Goal: Communication & Community: Answer question/provide support

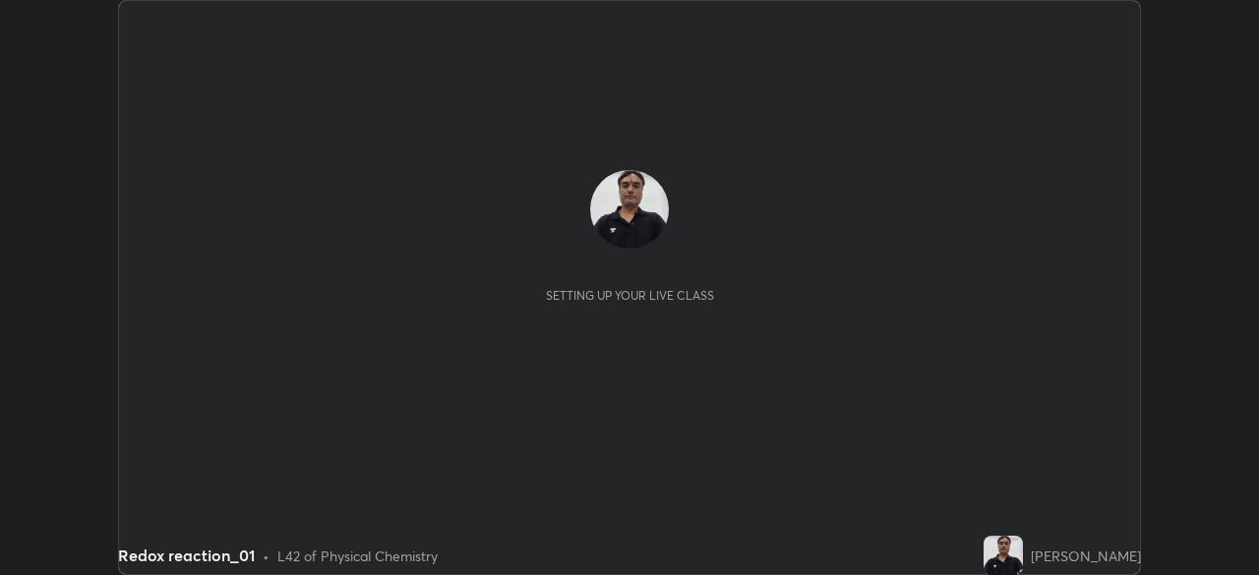
scroll to position [575, 1258]
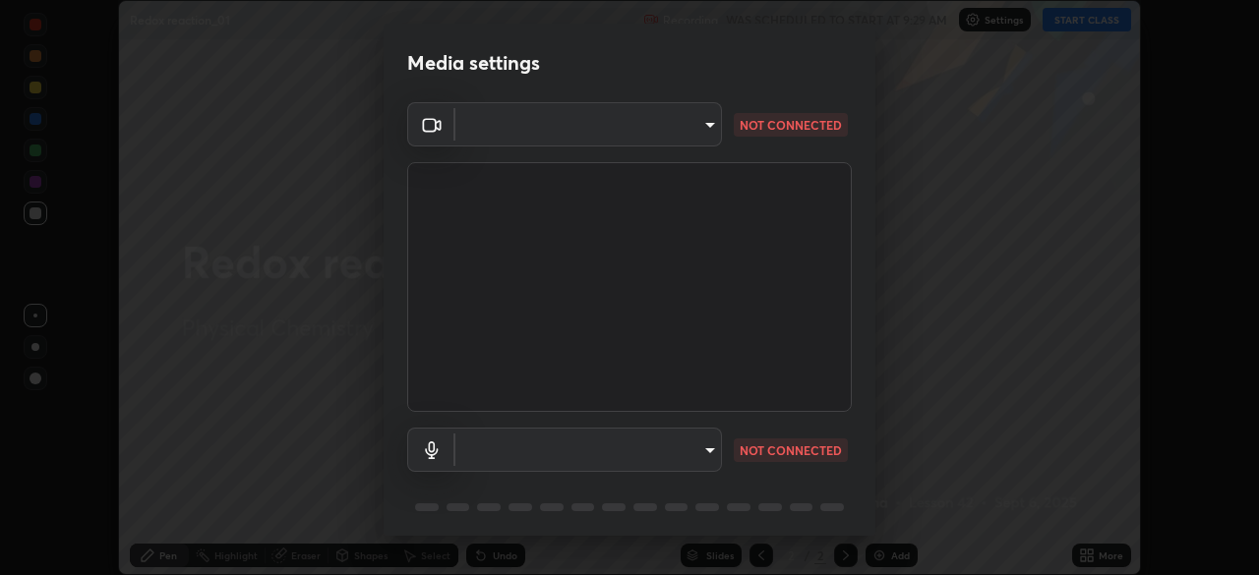
type input "23008043d16b3f933f5d29e9b3769097a1661712bf7e9030f0d00f953f479f19"
type input "ce8bbd661dce354a58a25af5271b3c1bd1d853cc8608d8e3321a5e34fd7f7726"
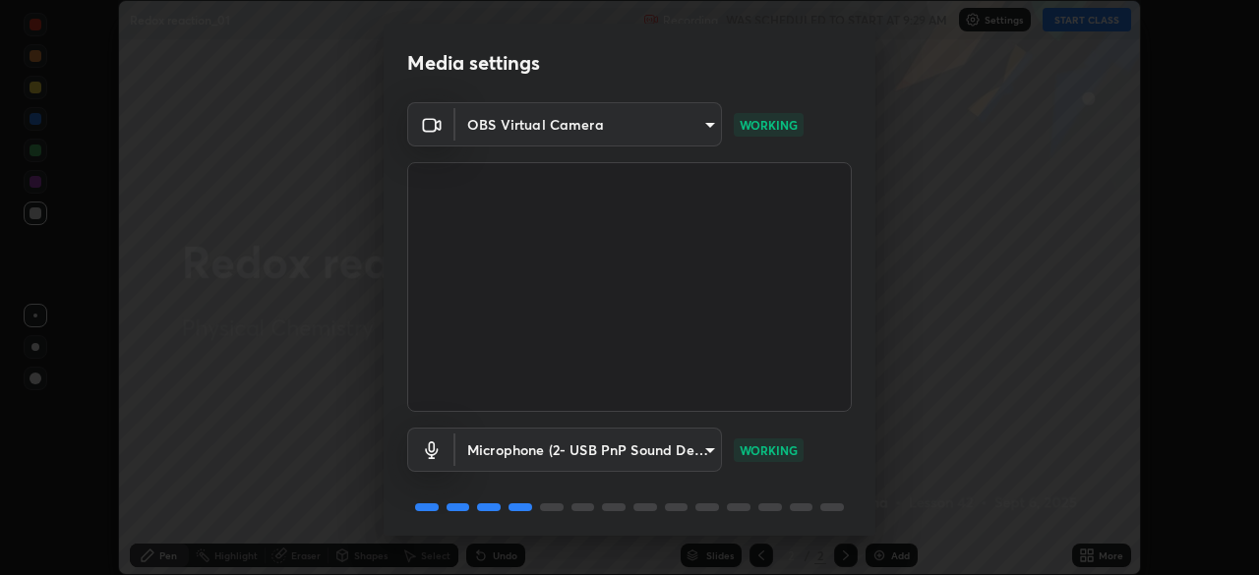
scroll to position [70, 0]
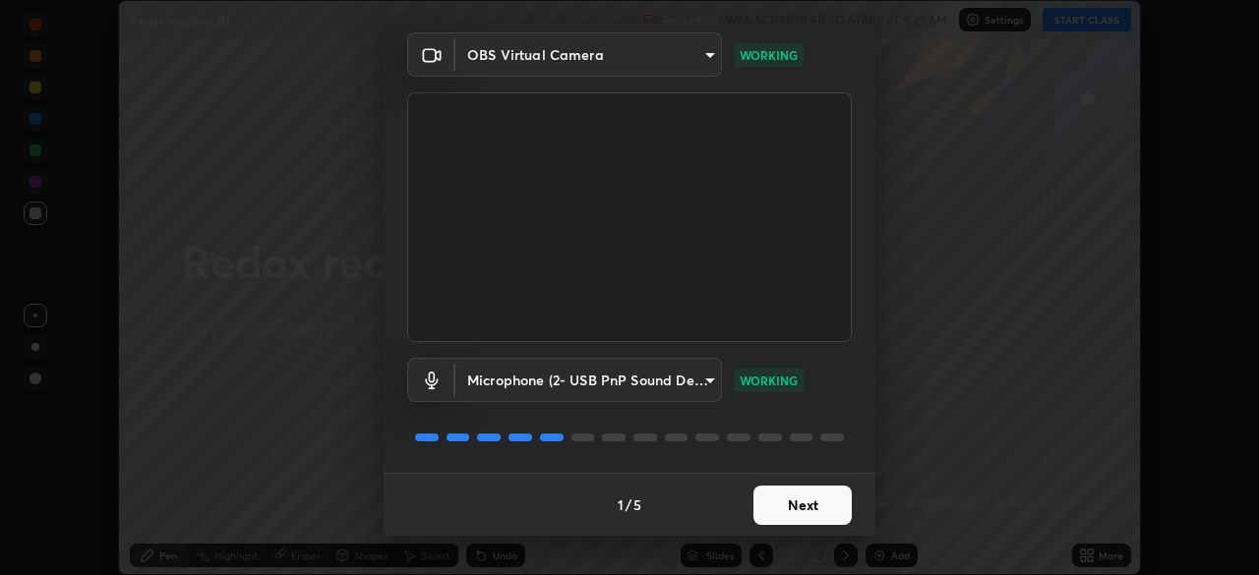
click at [799, 500] on button "Next" at bounding box center [802, 505] width 98 height 39
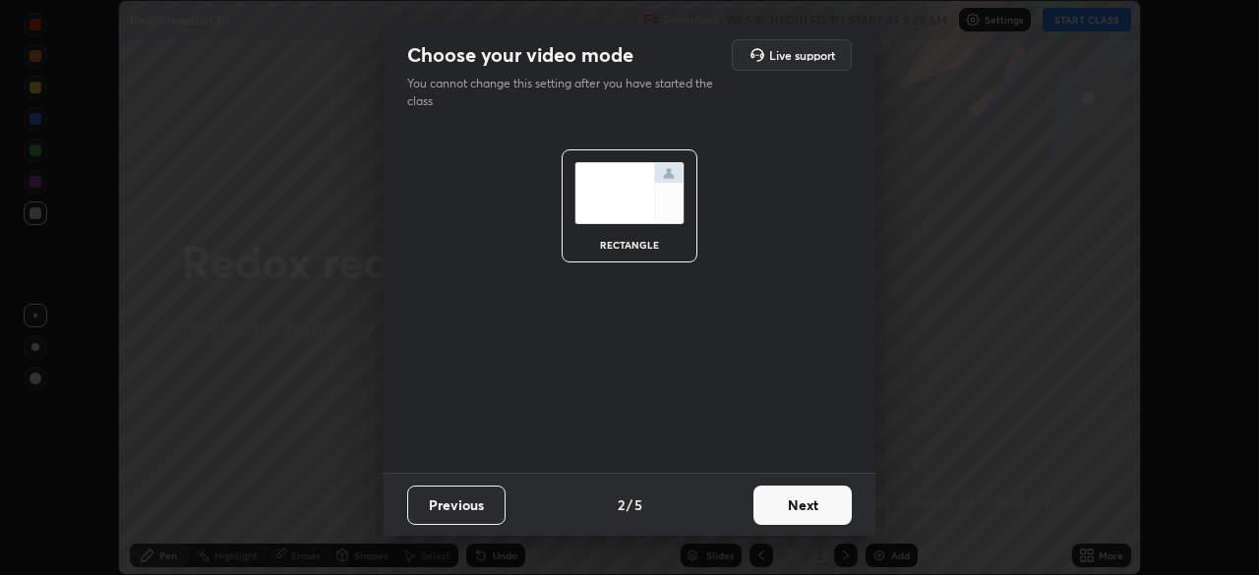
scroll to position [0, 0]
click at [804, 503] on button "Next" at bounding box center [802, 505] width 98 height 39
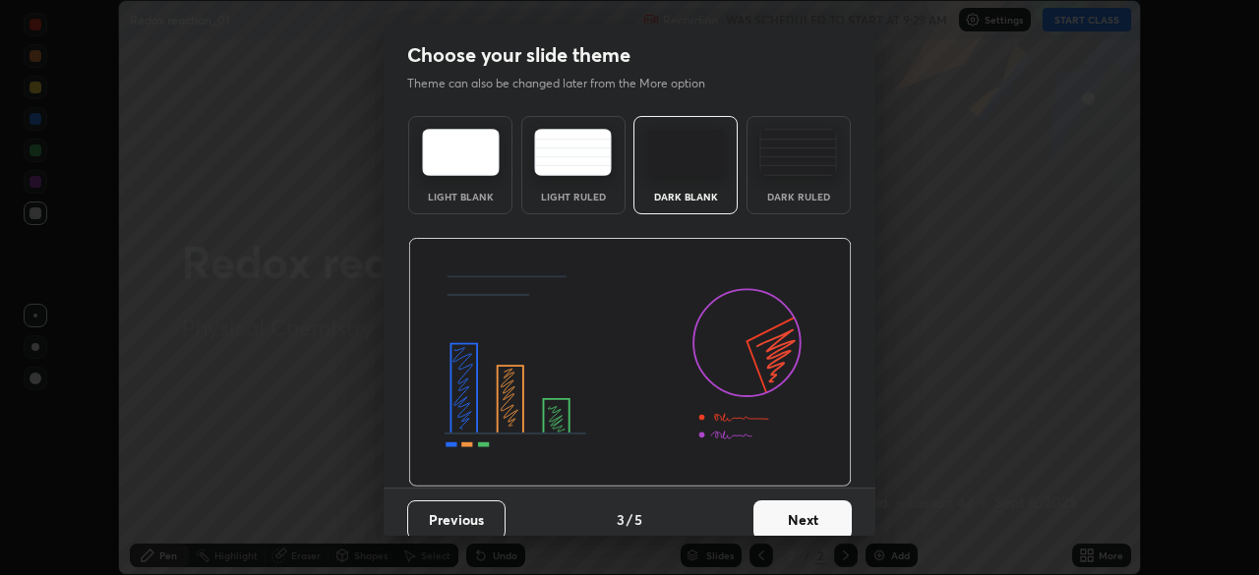
click at [810, 501] on button "Next" at bounding box center [802, 520] width 98 height 39
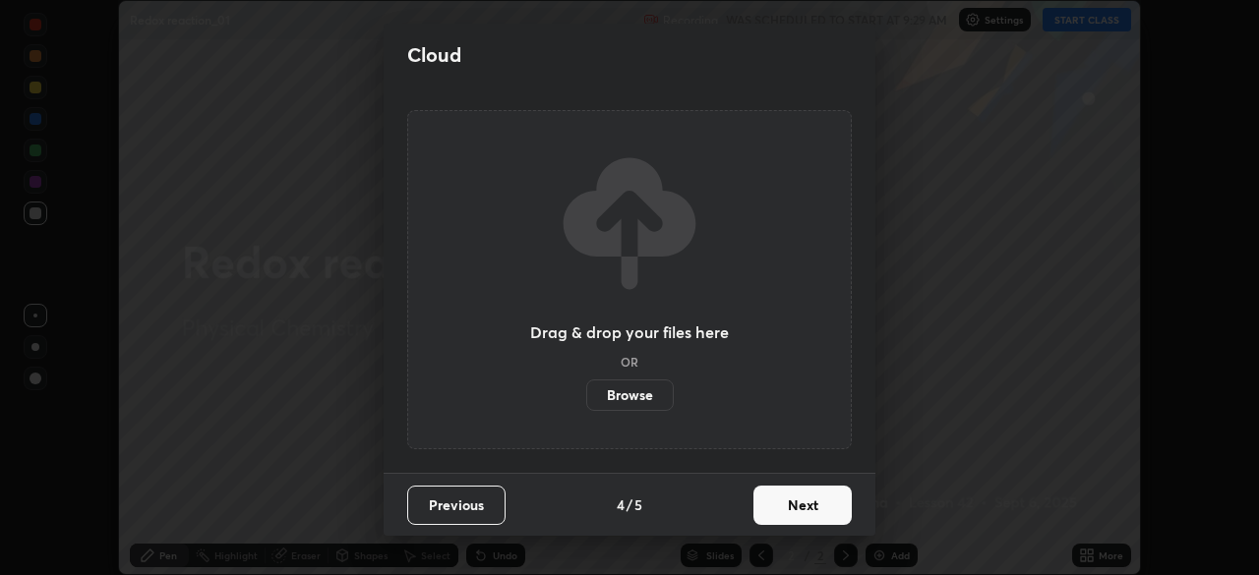
click at [823, 505] on button "Next" at bounding box center [802, 505] width 98 height 39
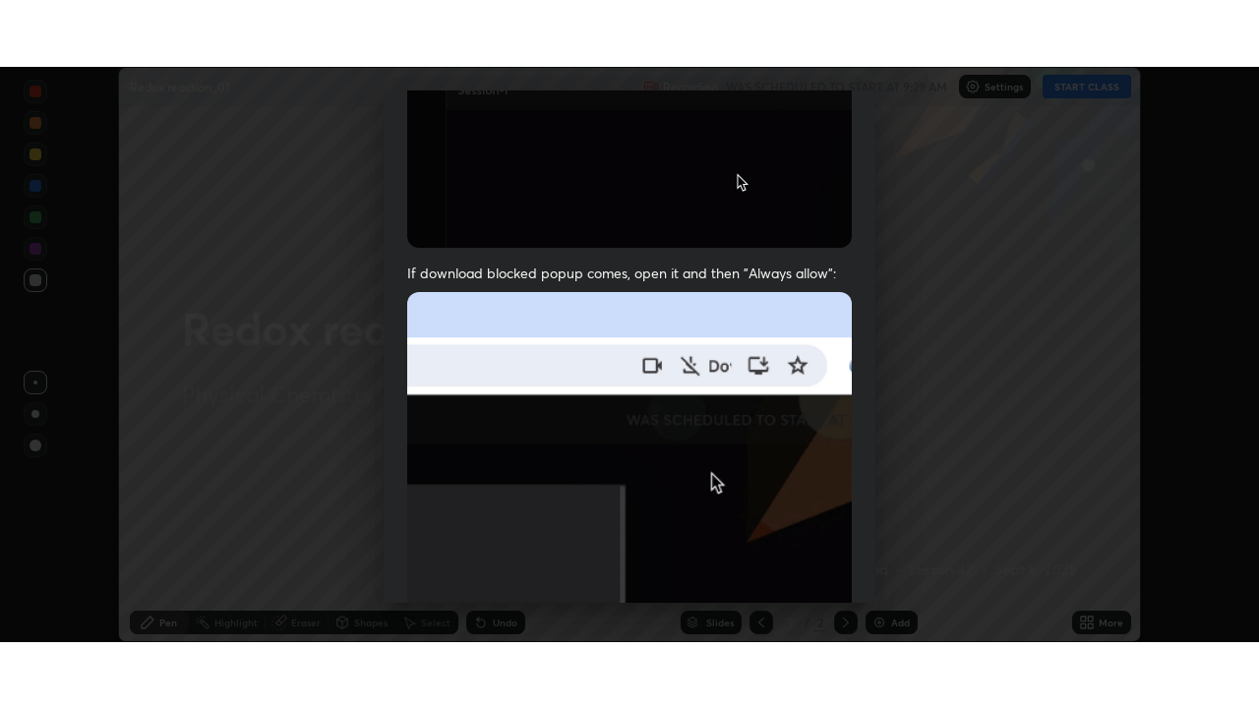
scroll to position [471, 0]
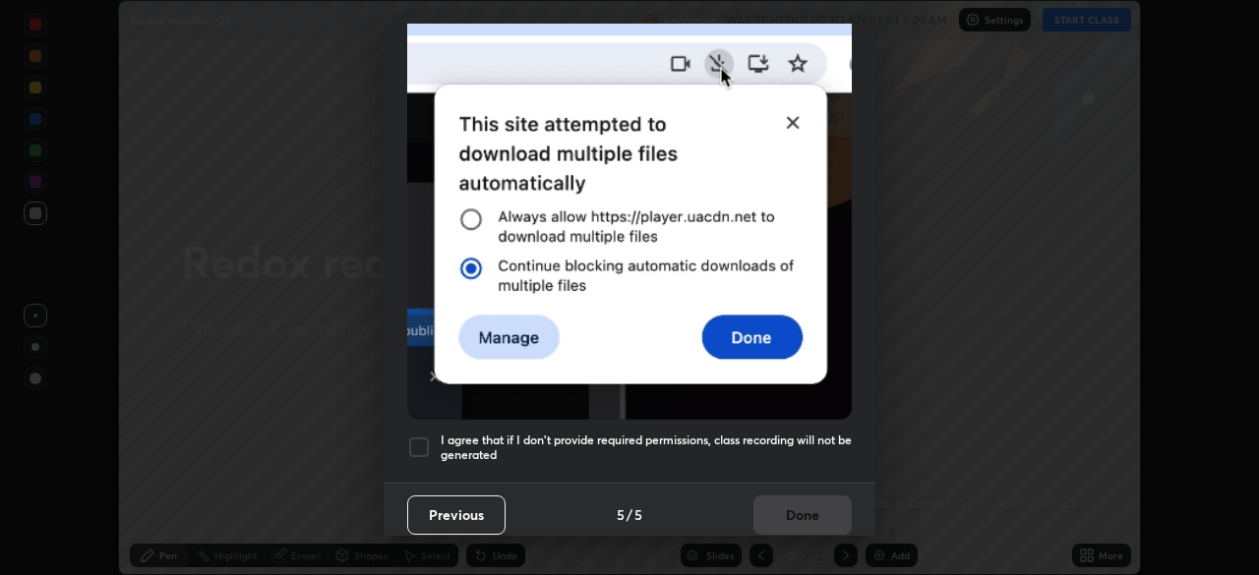
click at [427, 436] on div at bounding box center [419, 448] width 24 height 24
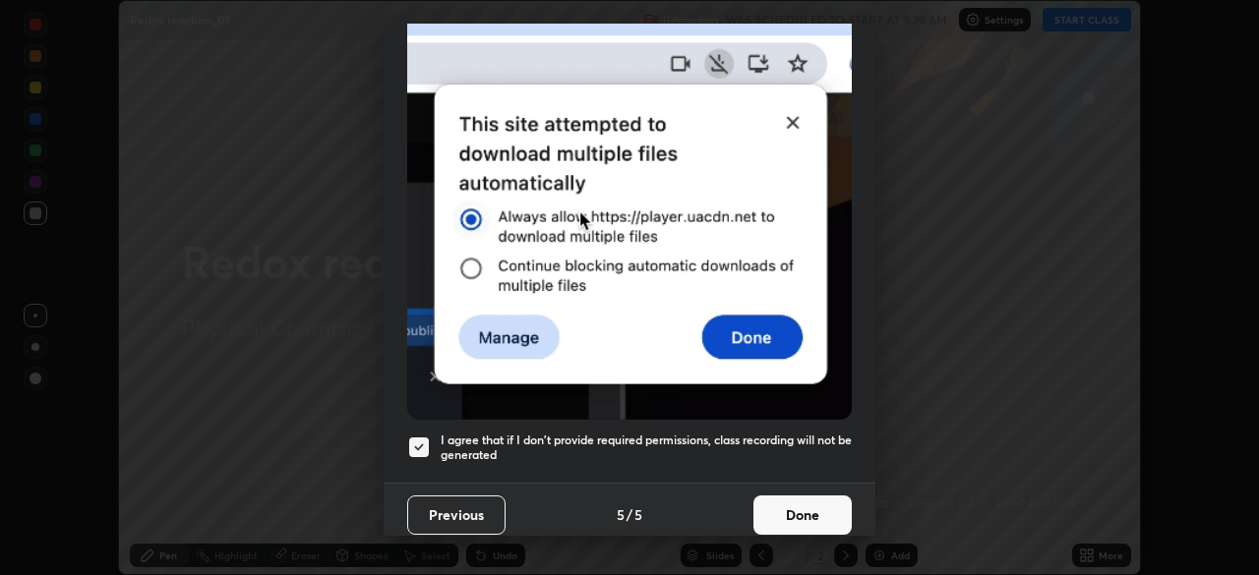
click at [788, 498] on button "Done" at bounding box center [802, 515] width 98 height 39
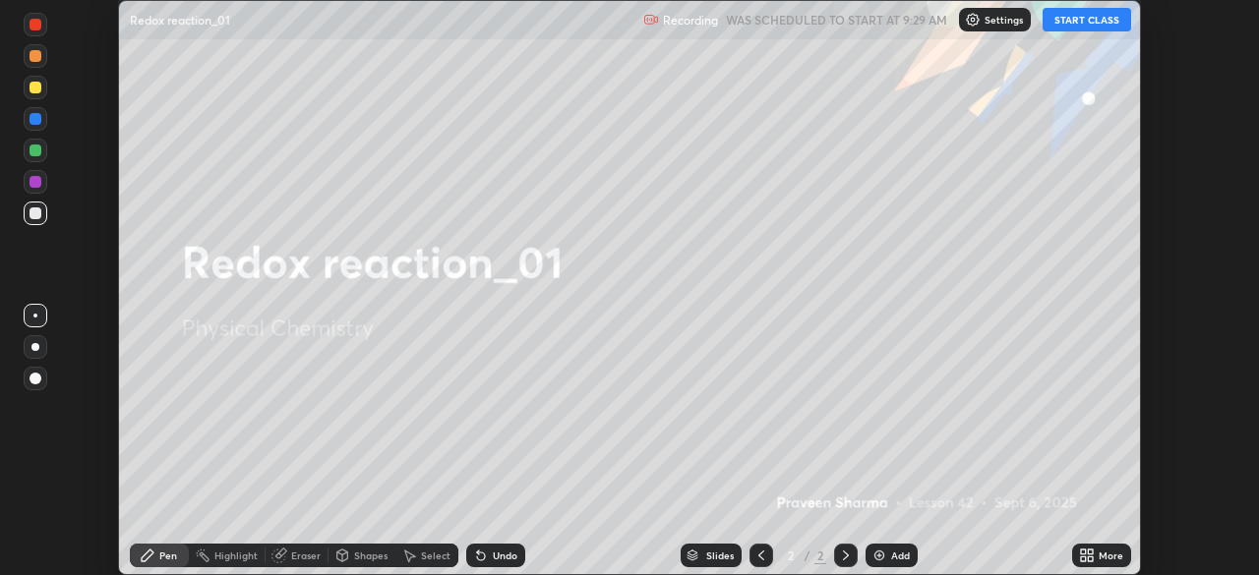
click at [1094, 22] on button "START CLASS" at bounding box center [1087, 20] width 89 height 24
click at [1086, 555] on icon at bounding box center [1087, 556] width 16 height 16
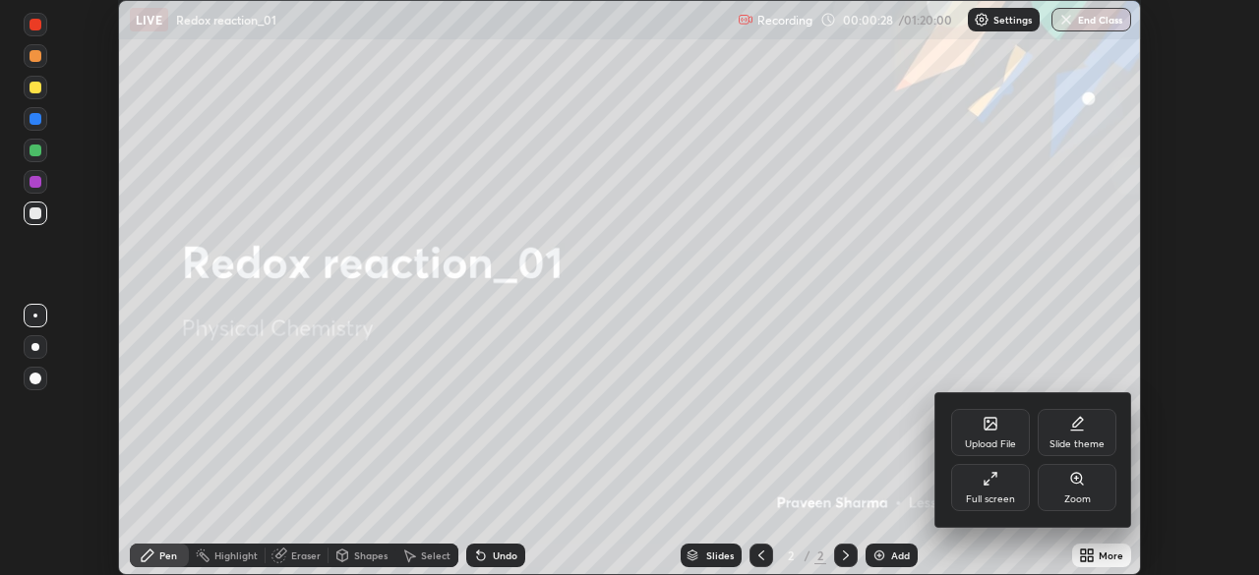
click at [1000, 481] on div "Full screen" at bounding box center [990, 487] width 79 height 47
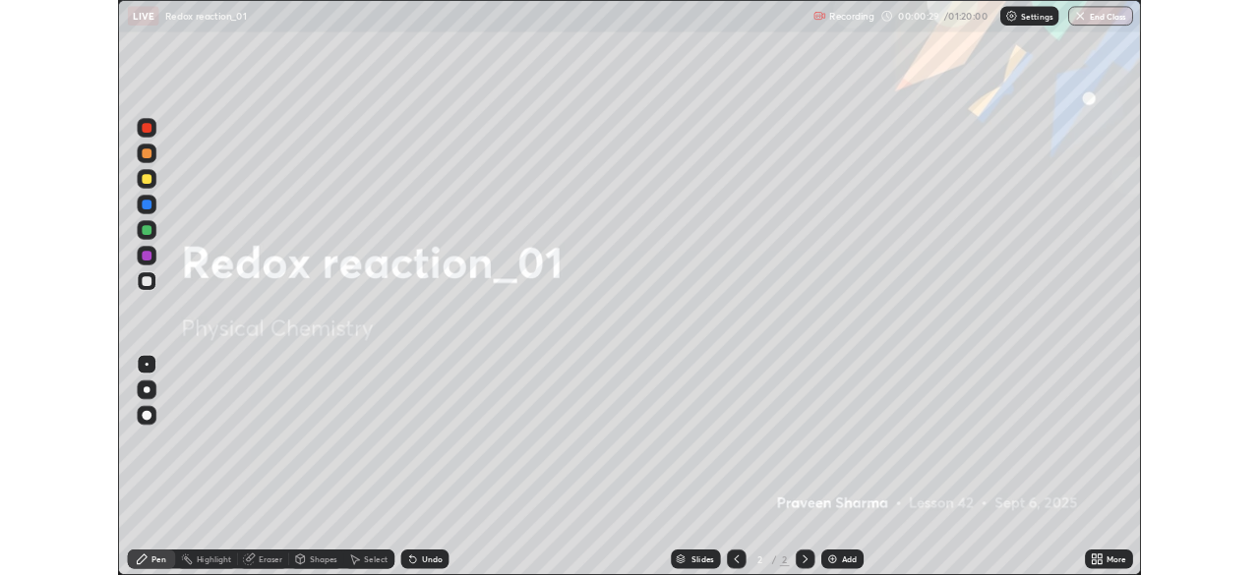
scroll to position [708, 1259]
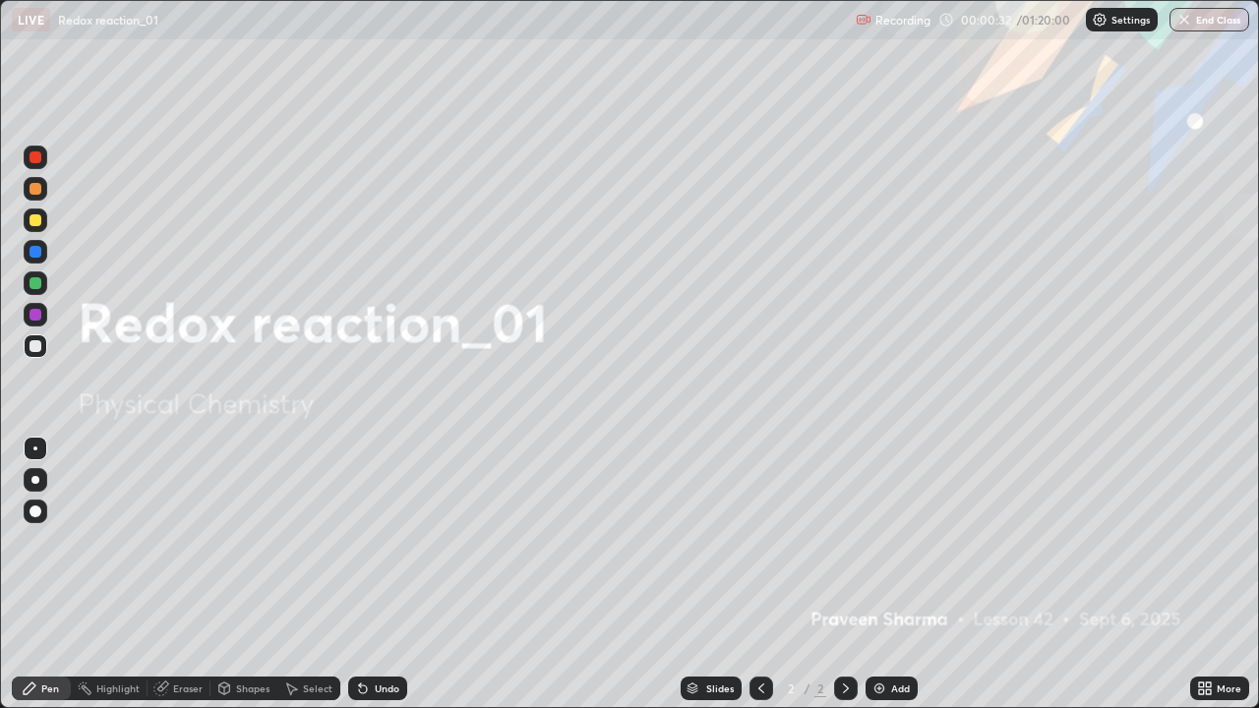
click at [887, 574] on div "Add" at bounding box center [892, 689] width 52 height 24
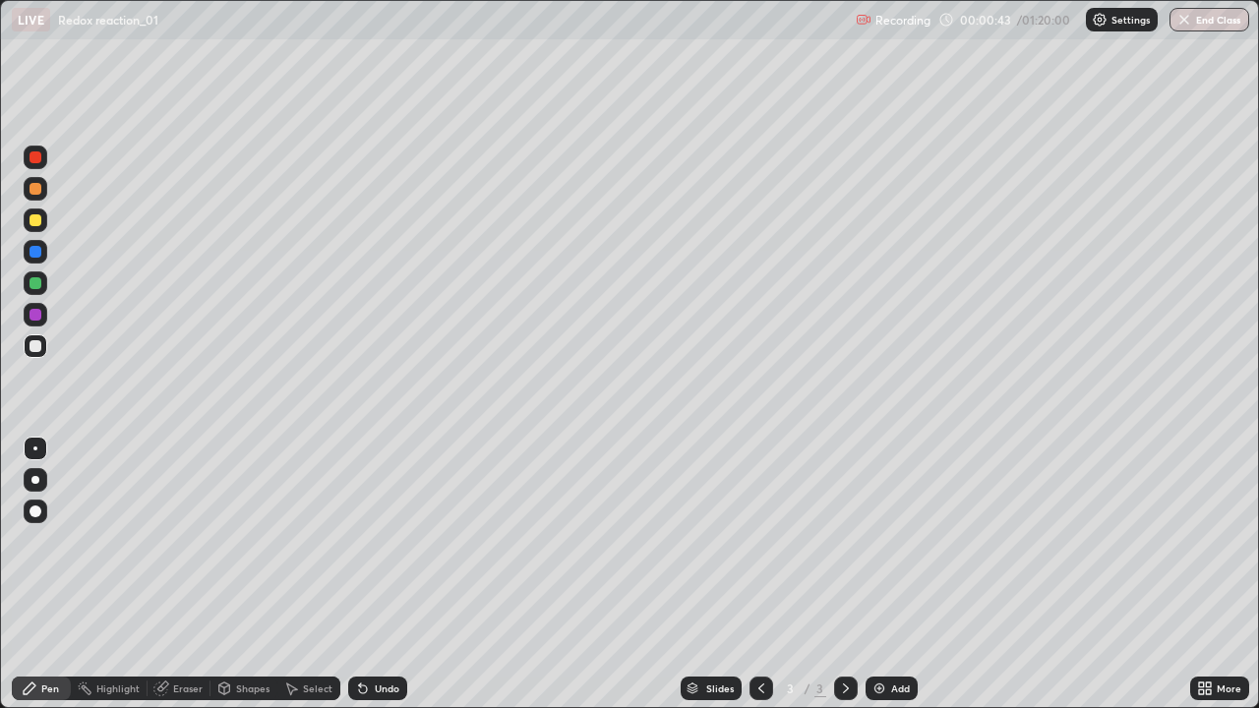
click at [367, 574] on div "Undo" at bounding box center [377, 689] width 59 height 24
click at [875, 574] on img at bounding box center [880, 689] width 16 height 16
click at [378, 574] on div "Undo" at bounding box center [377, 689] width 59 height 24
click at [380, 574] on div "Undo" at bounding box center [377, 689] width 59 height 24
click at [389, 574] on div "Undo" at bounding box center [387, 689] width 25 height 10
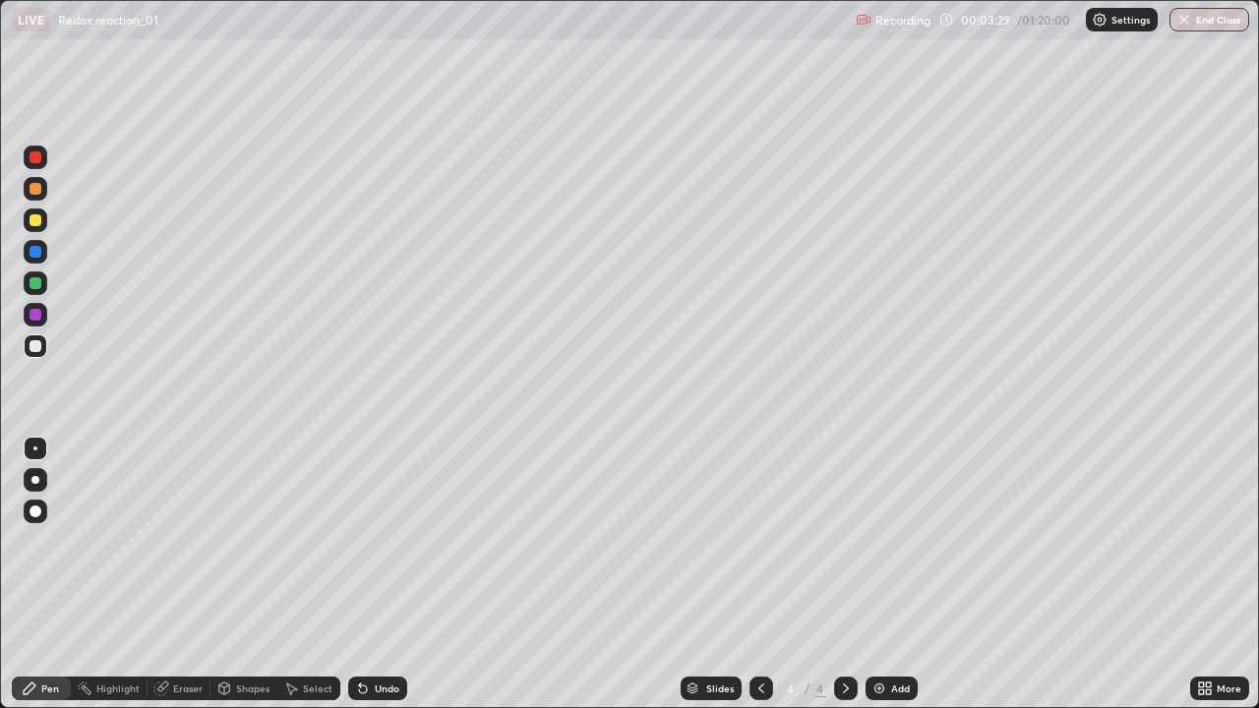
click at [389, 574] on div "Undo" at bounding box center [377, 689] width 59 height 24
click at [393, 574] on div "Undo" at bounding box center [387, 689] width 25 height 10
click at [391, 574] on div "Undo" at bounding box center [387, 689] width 25 height 10
click at [388, 574] on div "Undo" at bounding box center [387, 689] width 25 height 10
click at [389, 574] on div "Undo" at bounding box center [387, 689] width 25 height 10
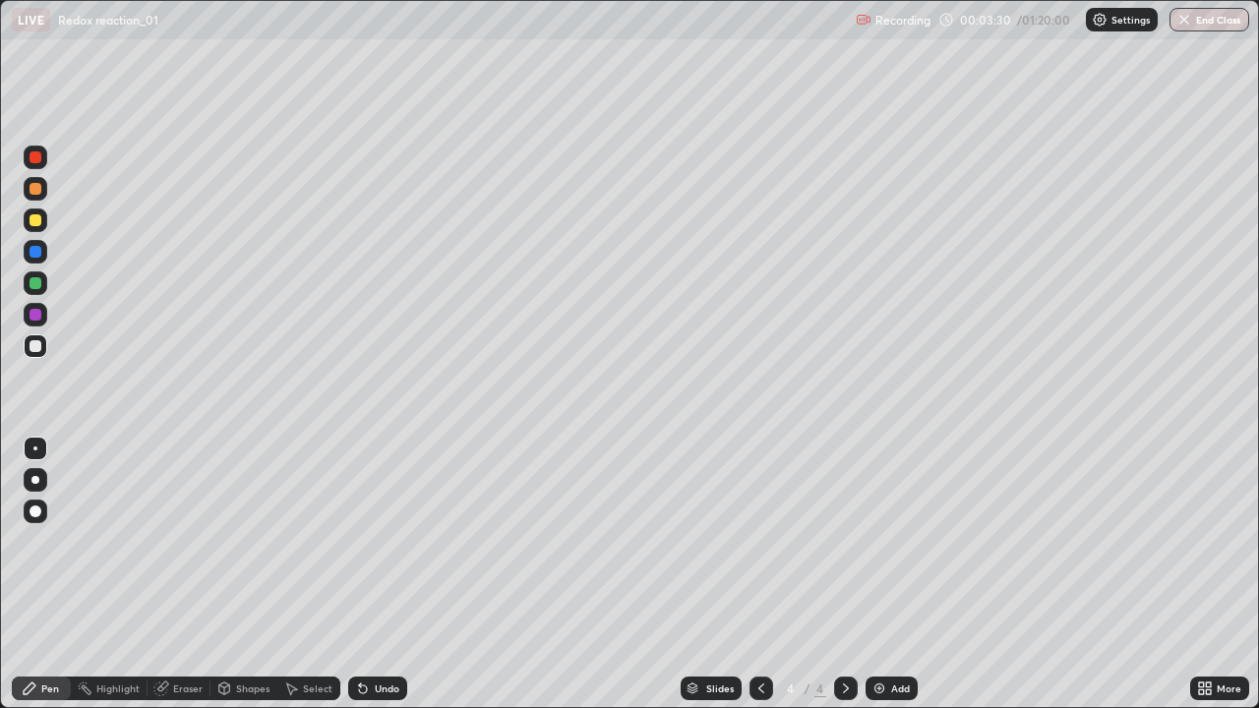
click at [387, 574] on div "Undo" at bounding box center [387, 689] width 25 height 10
click at [756, 574] on icon at bounding box center [761, 689] width 16 height 16
click at [759, 574] on icon at bounding box center [761, 689] width 16 height 16
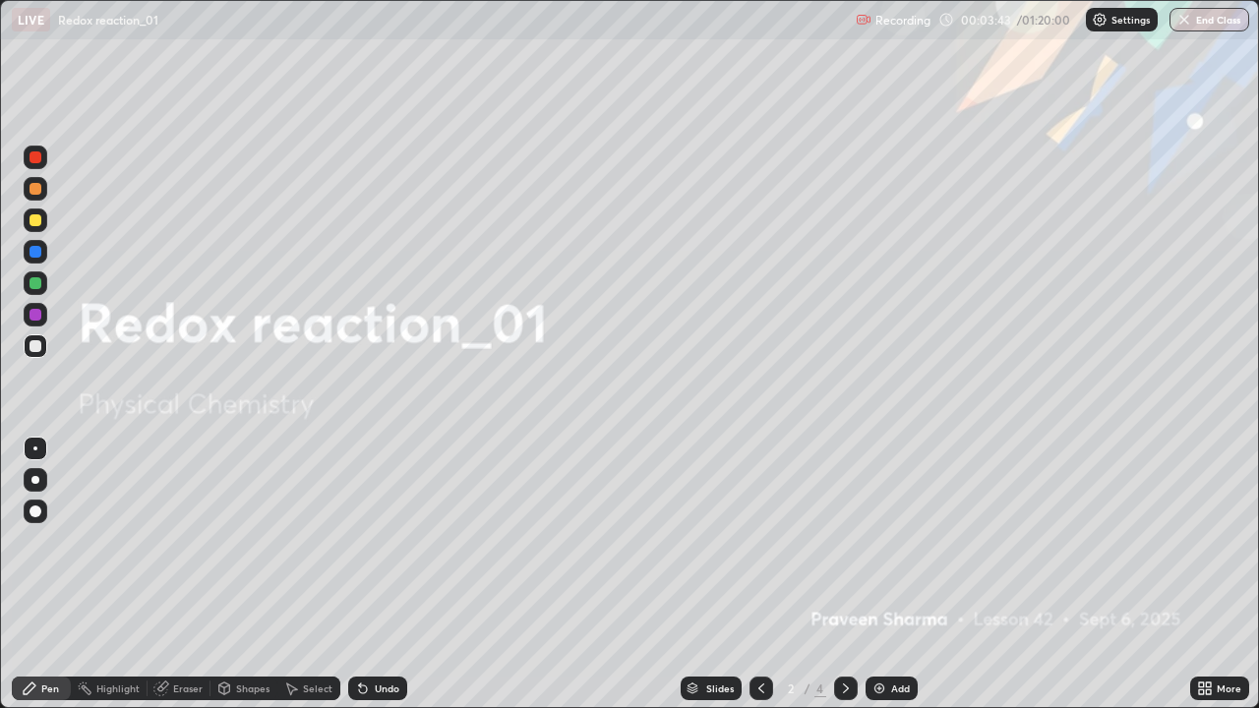
click at [834, 574] on div at bounding box center [846, 689] width 24 height 24
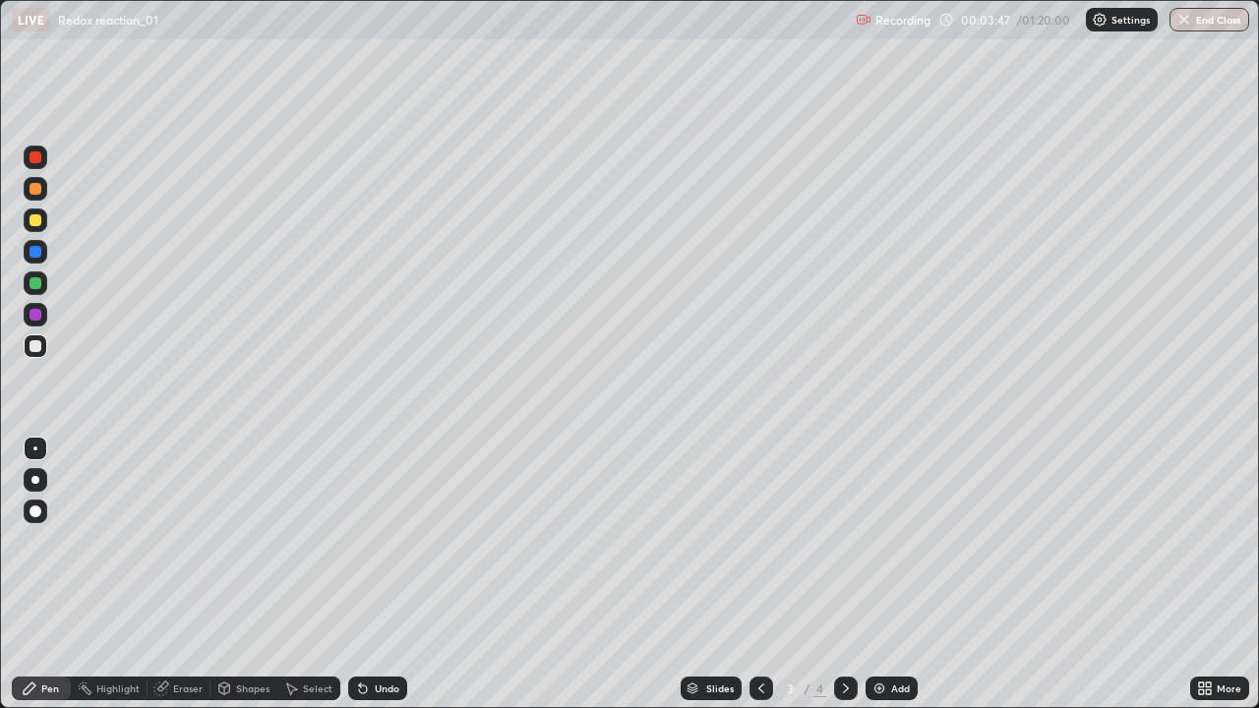
click at [844, 574] on icon at bounding box center [846, 689] width 16 height 16
click at [368, 574] on div "Undo" at bounding box center [377, 689] width 59 height 24
click at [371, 574] on div "Undo" at bounding box center [377, 689] width 59 height 24
click at [367, 574] on icon at bounding box center [363, 689] width 16 height 16
click at [366, 574] on icon at bounding box center [363, 689] width 16 height 16
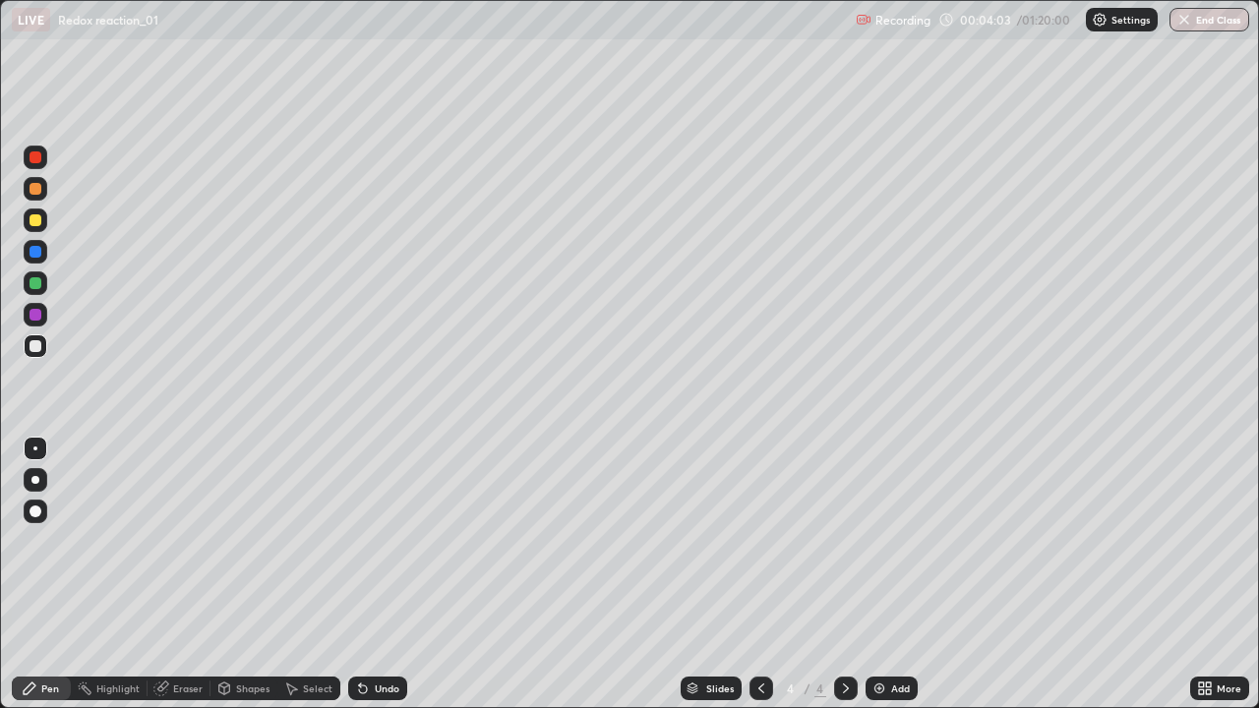
click at [360, 574] on icon at bounding box center [363, 690] width 8 height 8
click at [376, 574] on div "Undo" at bounding box center [377, 689] width 59 height 24
click at [375, 574] on div "Undo" at bounding box center [387, 689] width 25 height 10
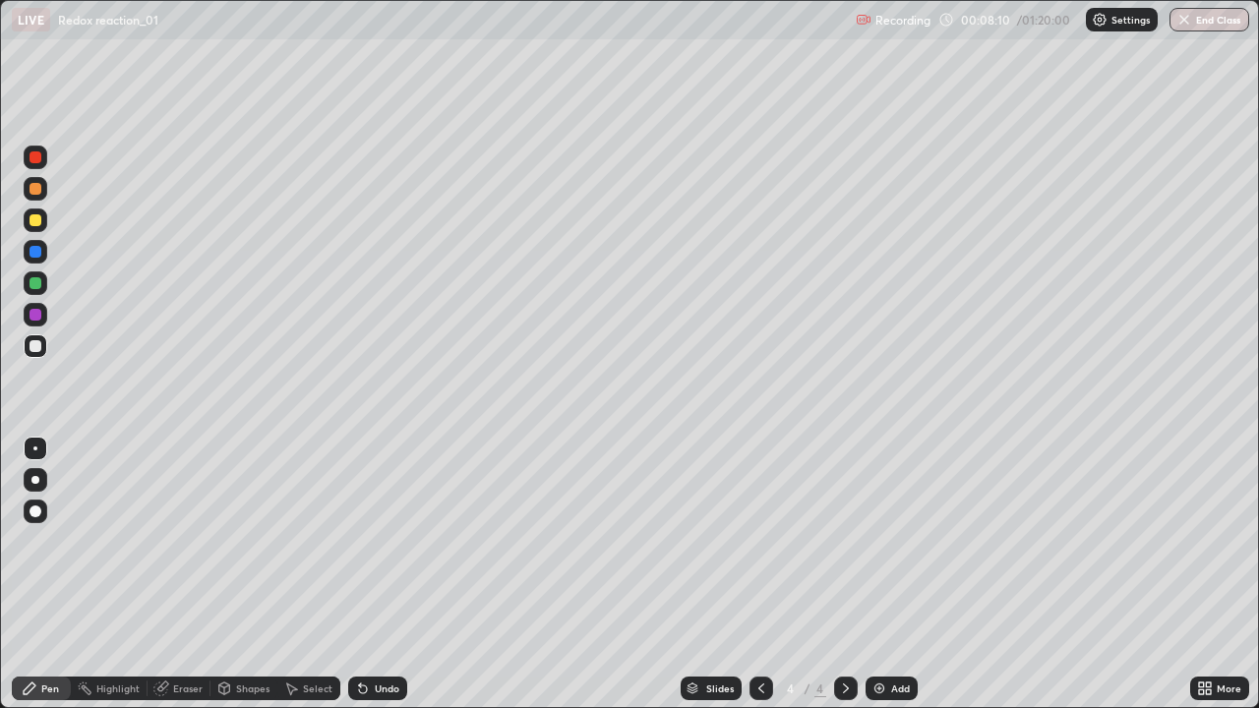
click at [171, 574] on div "Eraser" at bounding box center [179, 689] width 63 height 24
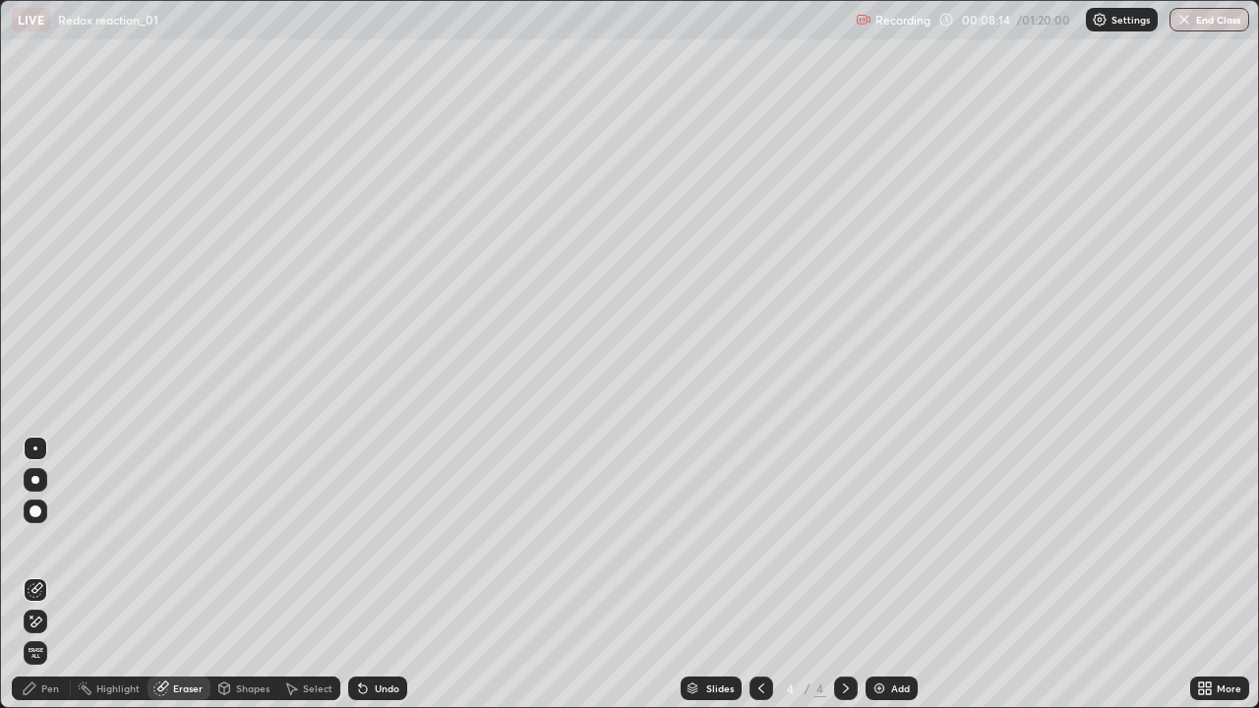
click at [51, 574] on div "Pen" at bounding box center [50, 689] width 18 height 10
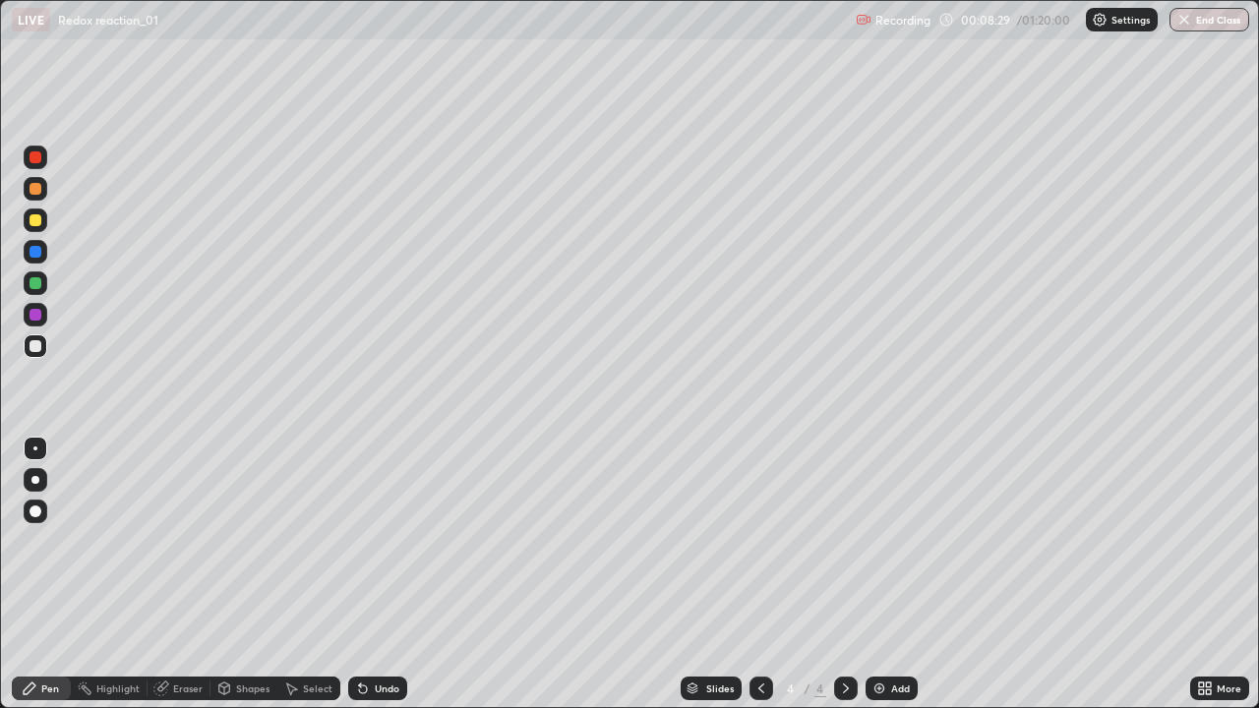
click at [38, 216] on div at bounding box center [36, 220] width 12 height 12
click at [877, 574] on img at bounding box center [880, 689] width 16 height 16
click at [37, 351] on div at bounding box center [36, 346] width 12 height 12
click at [375, 574] on div "Undo" at bounding box center [387, 689] width 25 height 10
click at [31, 221] on div at bounding box center [36, 220] width 12 height 12
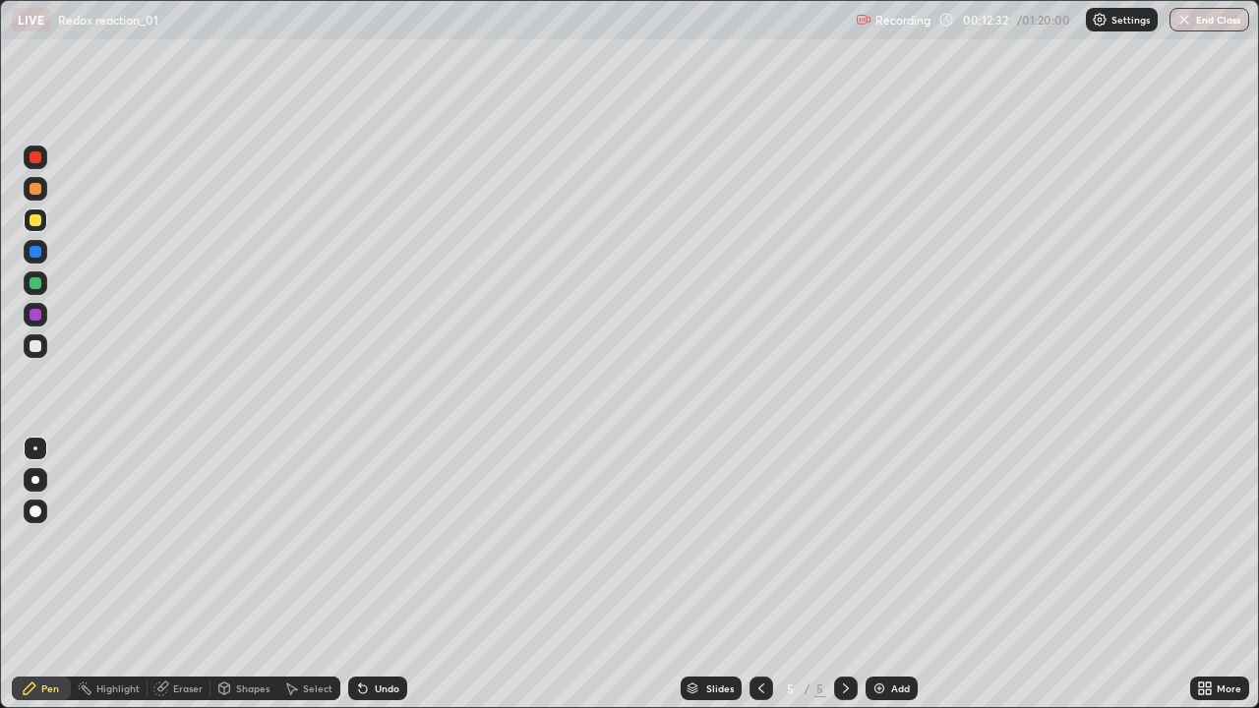
click at [379, 574] on div "Undo" at bounding box center [387, 689] width 25 height 10
click at [381, 574] on div "Undo" at bounding box center [387, 689] width 25 height 10
click at [386, 574] on div "Undo" at bounding box center [387, 689] width 25 height 10
click at [391, 574] on div "Undo" at bounding box center [387, 689] width 25 height 10
click at [392, 574] on div "Undo" at bounding box center [377, 689] width 59 height 24
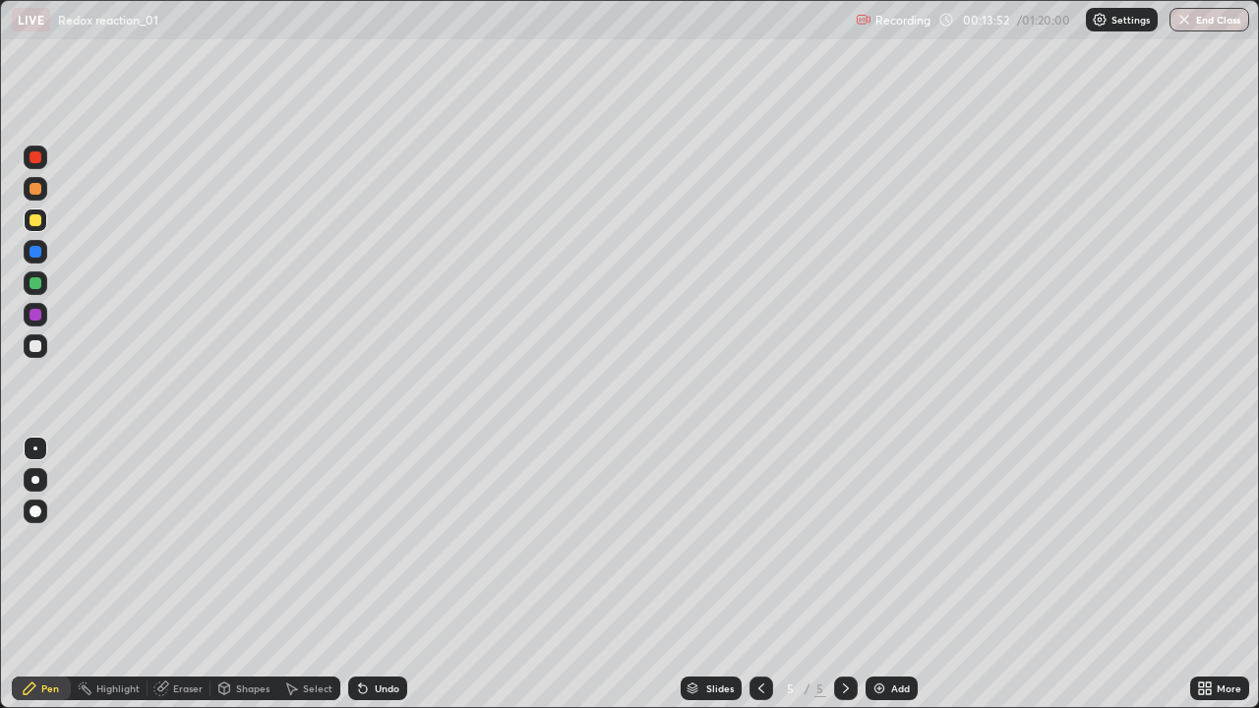
click at [882, 574] on div "Add" at bounding box center [892, 689] width 52 height 24
click at [37, 349] on div at bounding box center [36, 346] width 12 height 12
click at [376, 574] on div "Undo" at bounding box center [387, 689] width 25 height 10
click at [379, 574] on div "Undo" at bounding box center [387, 689] width 25 height 10
click at [377, 574] on div "Undo" at bounding box center [377, 689] width 59 height 24
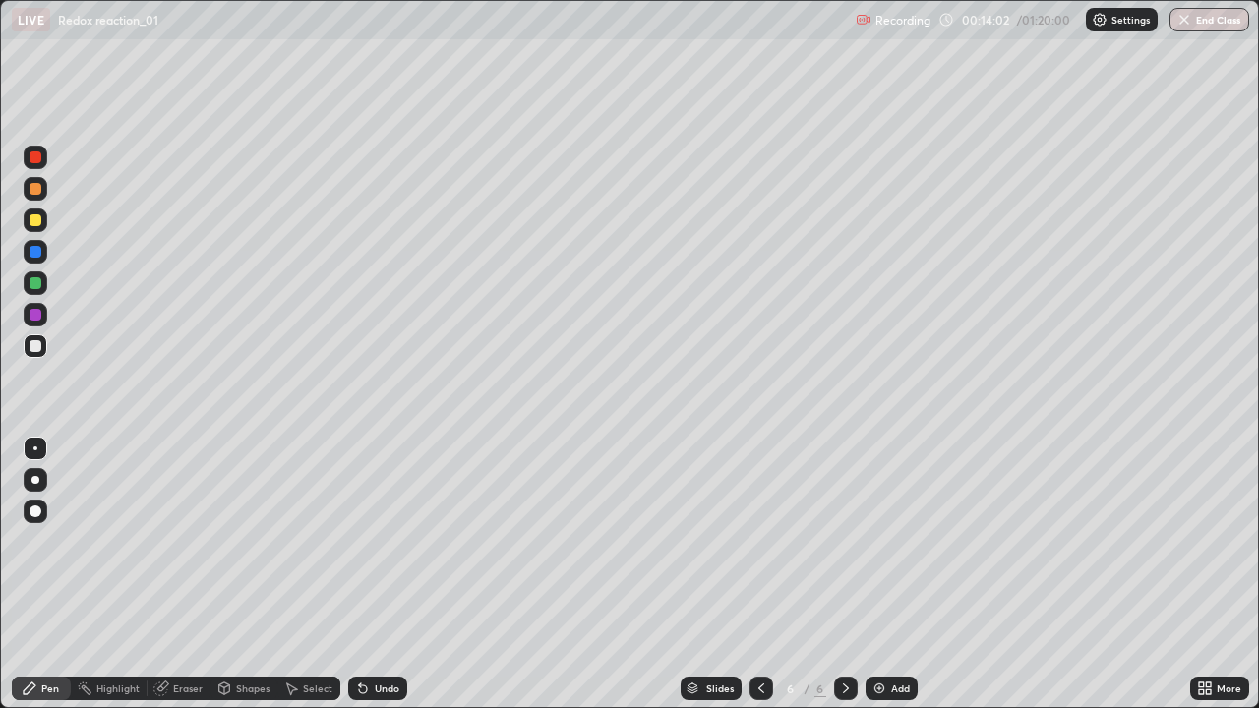
click at [375, 574] on div "Undo" at bounding box center [377, 689] width 59 height 24
click at [373, 574] on div "Undo" at bounding box center [377, 689] width 59 height 24
click at [371, 574] on div "Undo" at bounding box center [377, 689] width 59 height 24
click at [365, 574] on div "Undo" at bounding box center [377, 689] width 59 height 24
click at [363, 574] on icon at bounding box center [363, 689] width 16 height 16
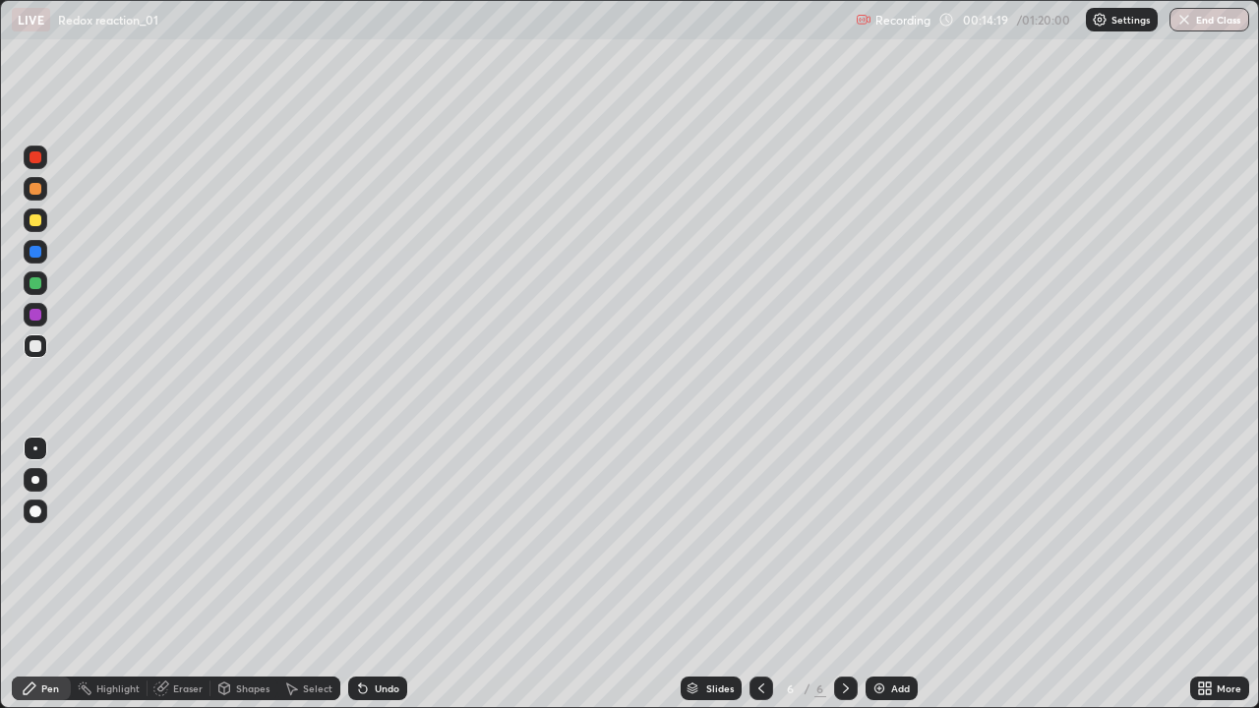
click at [388, 574] on div "Undo" at bounding box center [387, 689] width 25 height 10
click at [38, 215] on div at bounding box center [36, 220] width 12 height 12
click at [645, 184] on button "Undo" at bounding box center [665, 194] width 57 height 24
click at [889, 574] on div "Add" at bounding box center [892, 689] width 52 height 24
click at [32, 343] on div at bounding box center [36, 346] width 12 height 12
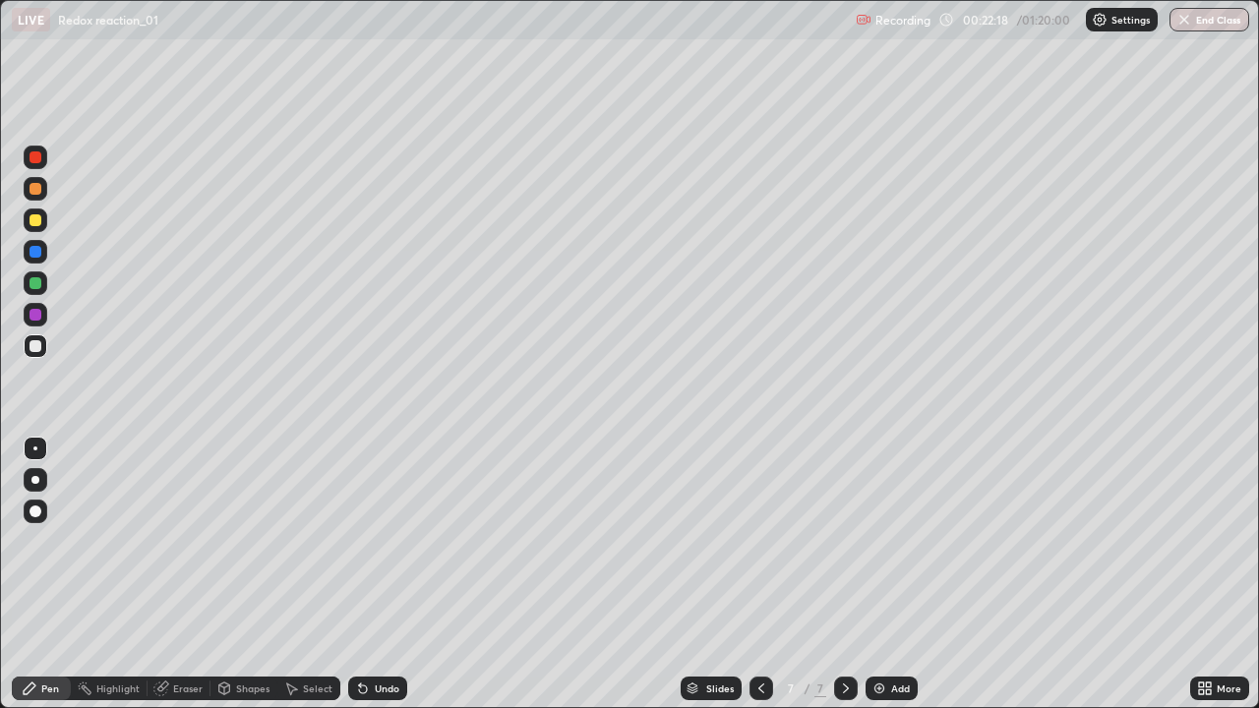
click at [897, 574] on div "Add" at bounding box center [892, 689] width 52 height 24
click at [379, 574] on div "Undo" at bounding box center [387, 689] width 25 height 10
click at [374, 574] on div "Undo" at bounding box center [377, 689] width 59 height 24
click at [375, 574] on div "Undo" at bounding box center [387, 689] width 25 height 10
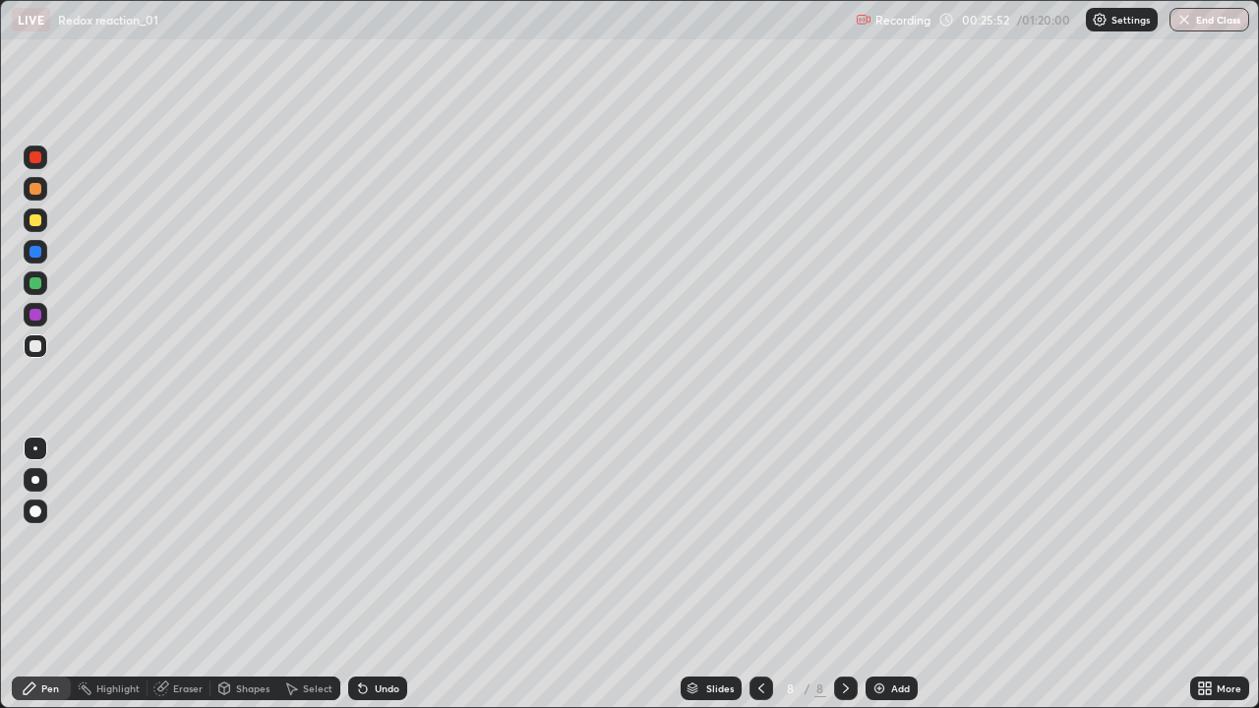
click at [380, 574] on div "Undo" at bounding box center [377, 689] width 59 height 24
click at [367, 574] on icon at bounding box center [363, 689] width 16 height 16
click at [39, 219] on div at bounding box center [36, 220] width 12 height 12
click at [42, 355] on div at bounding box center [36, 346] width 24 height 24
click at [885, 574] on div "Add" at bounding box center [892, 689] width 52 height 24
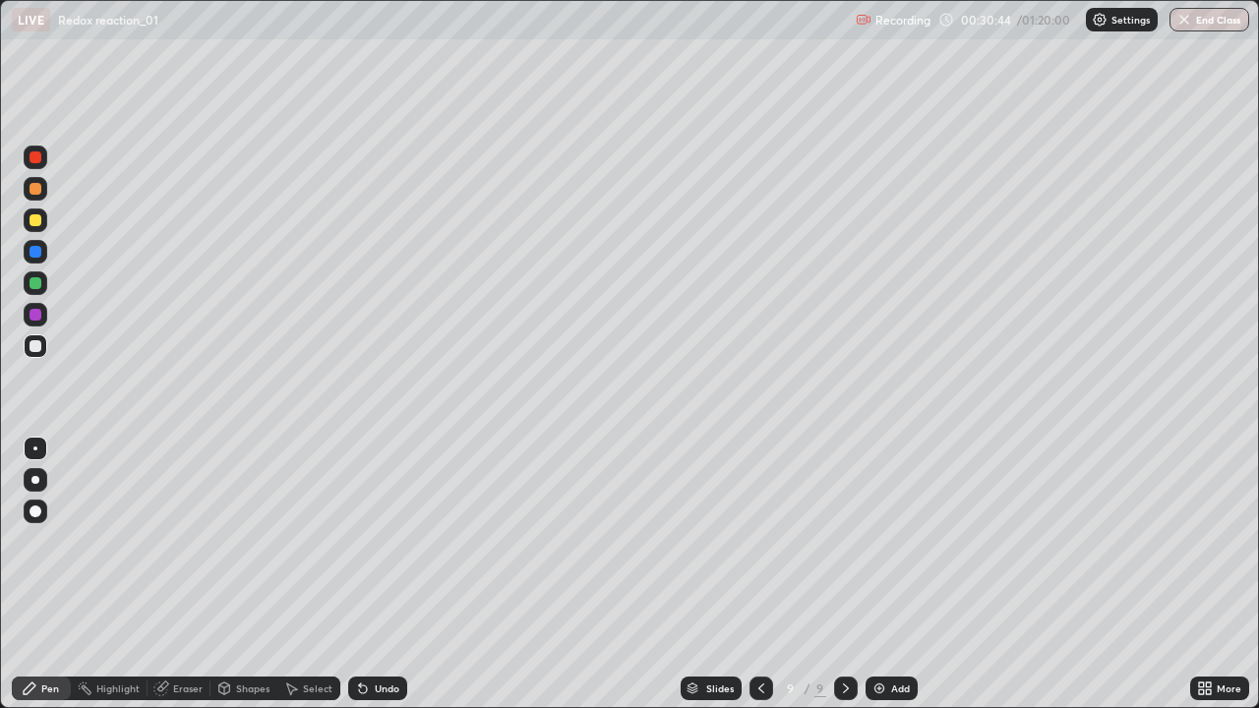
click at [376, 574] on div "Undo" at bounding box center [387, 689] width 25 height 10
click at [375, 574] on div "Undo" at bounding box center [387, 689] width 25 height 10
click at [768, 574] on div at bounding box center [762, 688] width 24 height 39
click at [40, 218] on div at bounding box center [36, 220] width 12 height 12
click at [37, 349] on div at bounding box center [36, 346] width 12 height 12
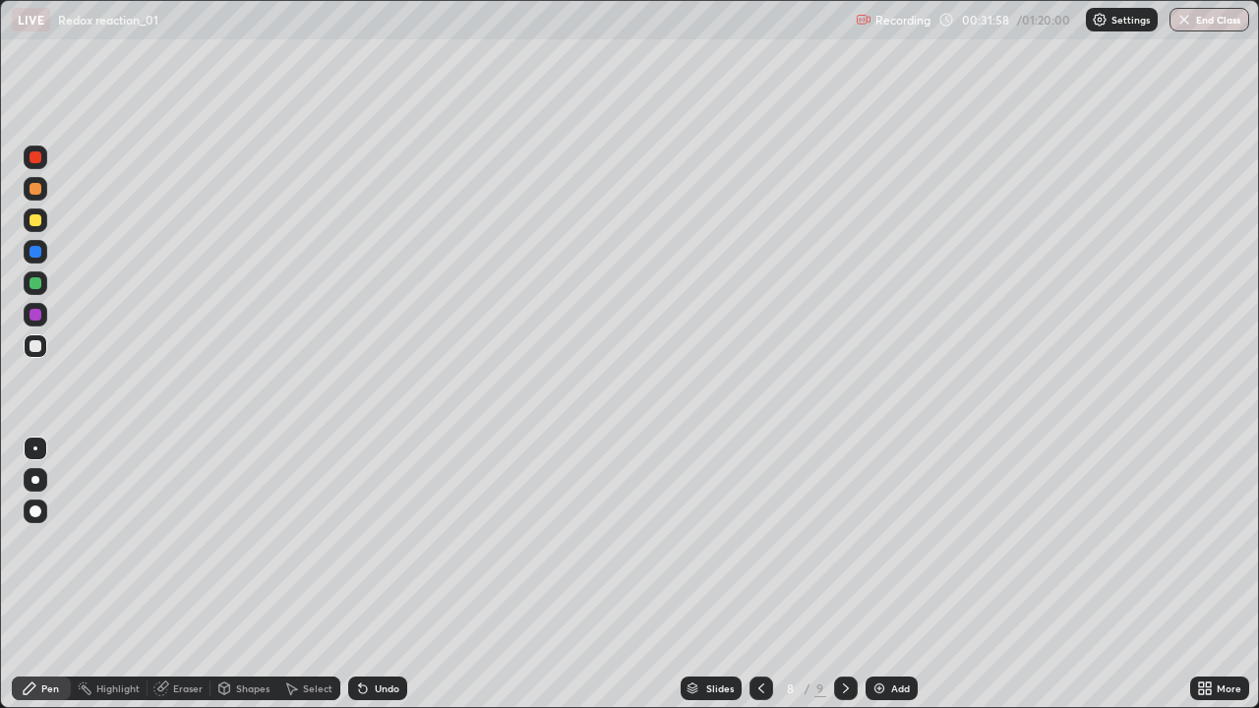
click at [36, 250] on div at bounding box center [36, 252] width 12 height 12
click at [875, 574] on img at bounding box center [880, 689] width 16 height 16
click at [30, 344] on div at bounding box center [36, 346] width 12 height 12
click at [37, 215] on div at bounding box center [36, 220] width 12 height 12
click at [365, 574] on icon at bounding box center [363, 689] width 16 height 16
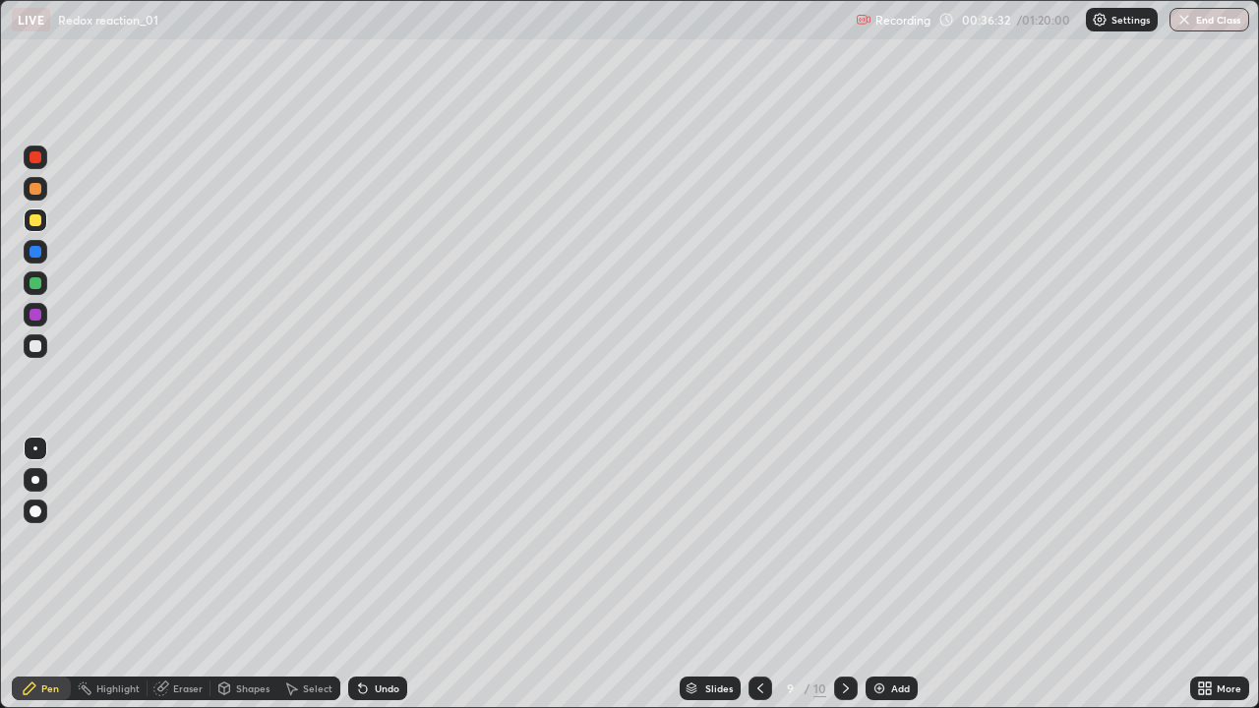
click at [36, 285] on div at bounding box center [36, 283] width 12 height 12
click at [37, 344] on div at bounding box center [36, 346] width 12 height 12
click at [875, 574] on img at bounding box center [880, 689] width 16 height 16
click at [381, 574] on div "Undo" at bounding box center [387, 689] width 25 height 10
click at [361, 574] on icon at bounding box center [363, 690] width 8 height 8
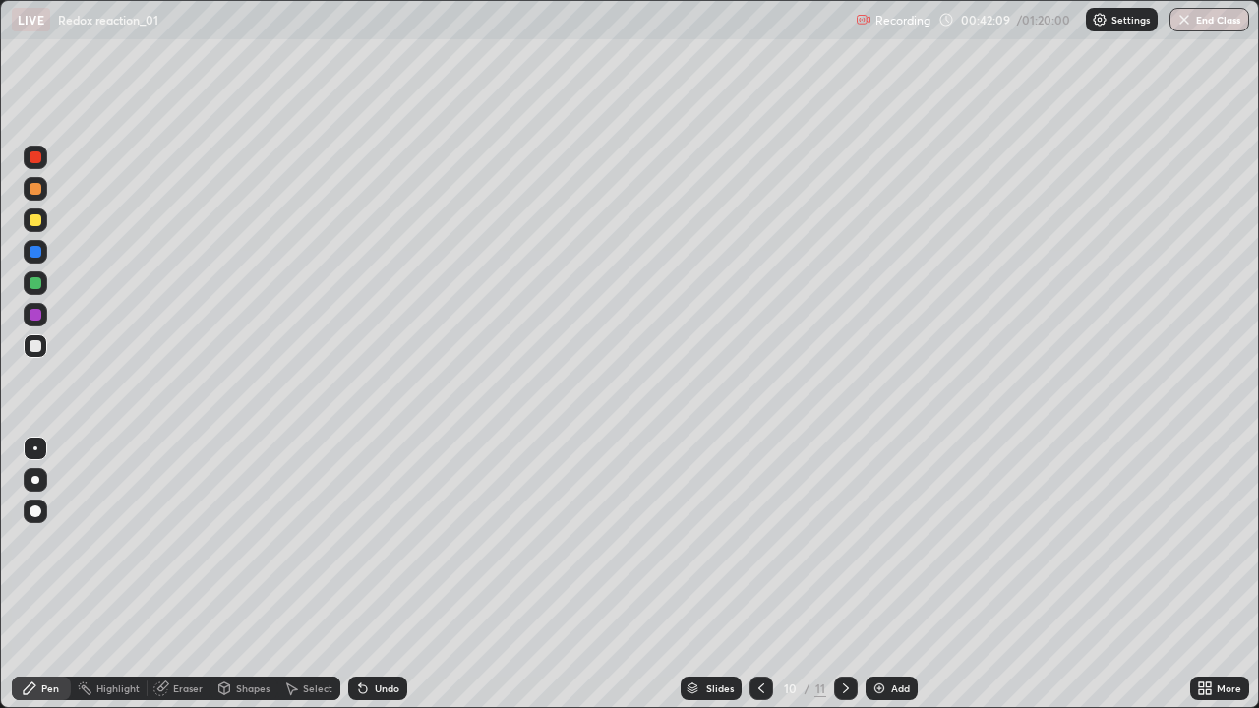
click at [359, 574] on icon at bounding box center [360, 685] width 2 height 2
click at [355, 574] on icon at bounding box center [363, 689] width 16 height 16
click at [359, 574] on icon at bounding box center [363, 690] width 8 height 8
click at [375, 574] on div "Undo" at bounding box center [387, 689] width 25 height 10
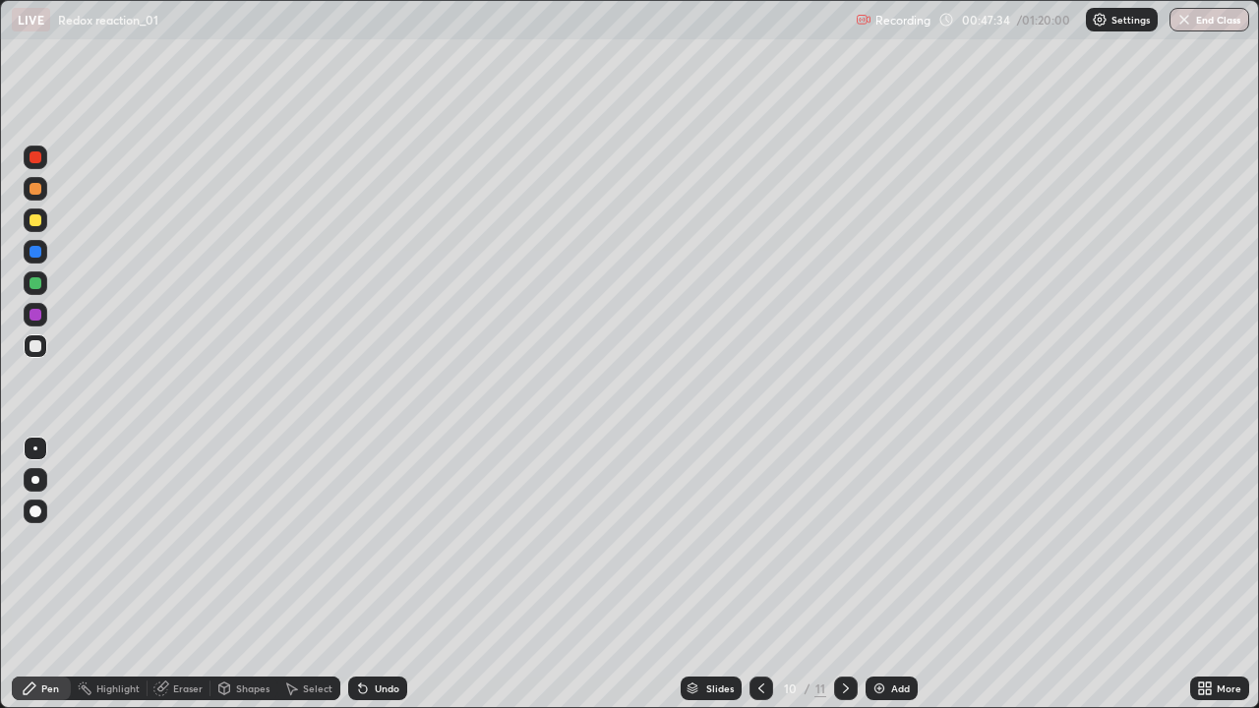
click at [378, 574] on div "Undo" at bounding box center [387, 689] width 25 height 10
click at [366, 574] on icon at bounding box center [363, 689] width 16 height 16
click at [380, 574] on div "Undo" at bounding box center [377, 689] width 59 height 24
click at [892, 574] on div "Add" at bounding box center [892, 689] width 52 height 24
click at [1197, 27] on button "End Class" at bounding box center [1210, 20] width 80 height 24
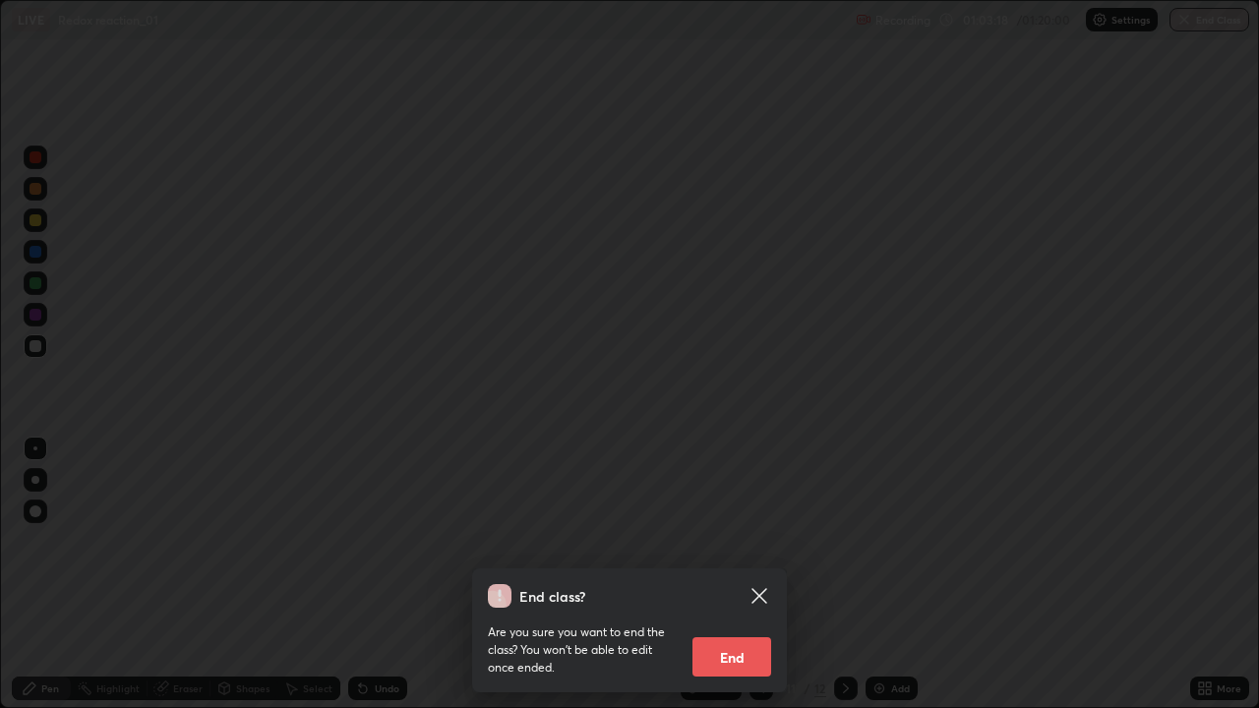
click at [746, 574] on button "End" at bounding box center [731, 656] width 79 height 39
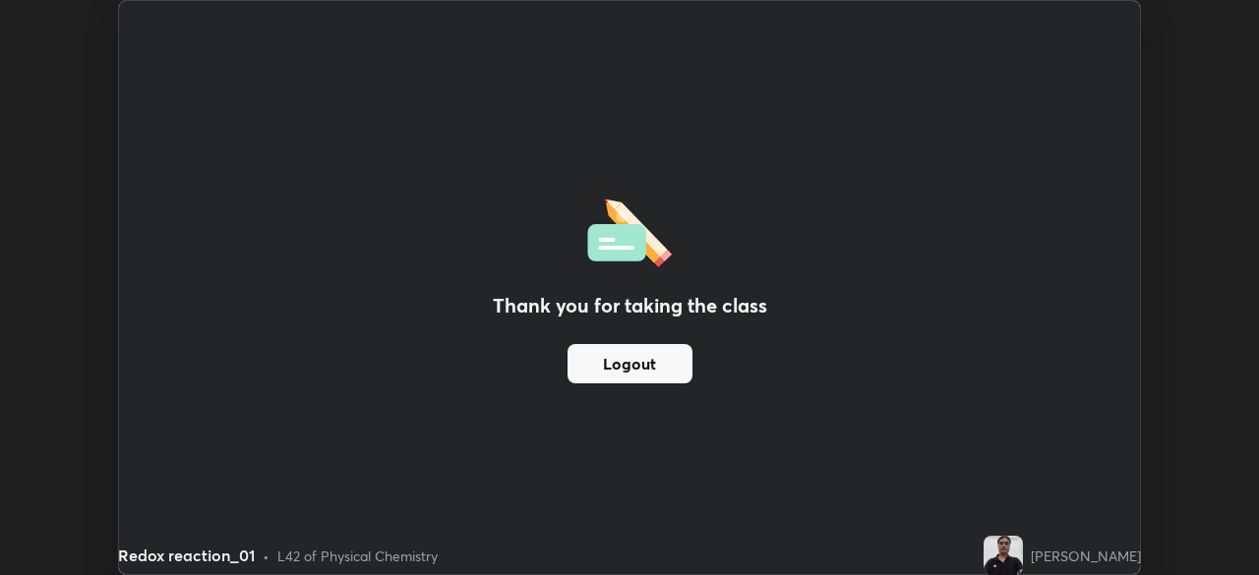
scroll to position [97789, 97105]
